Goal: Use online tool/utility: Utilize a website feature to perform a specific function

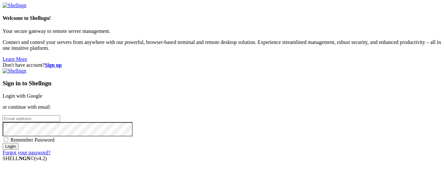
click at [42, 93] on link "Login with Google" at bounding box center [23, 96] width 40 height 6
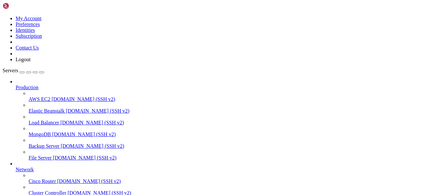
scroll to position [85, 0]
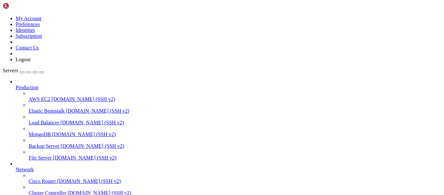
scroll to position [32, 0]
drag, startPoint x: 51, startPoint y: 502, endPoint x: 142, endPoint y: 502, distance: 91.4
